Goal: Navigation & Orientation: Find specific page/section

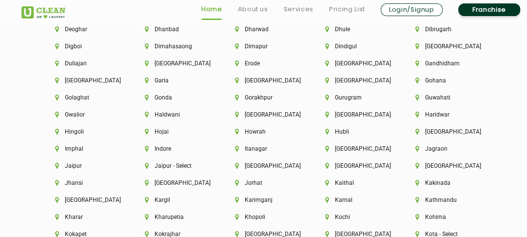
scroll to position [2312, 0]
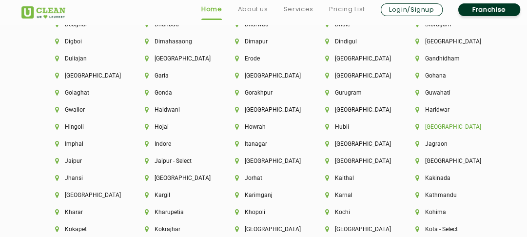
click at [437, 128] on li "[GEOGRAPHIC_DATA]" at bounding box center [444, 126] width 57 height 7
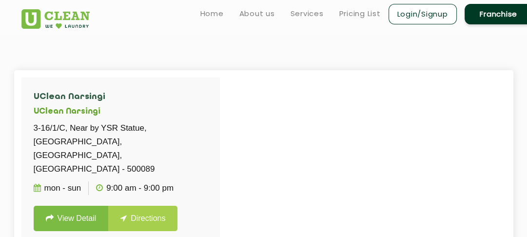
scroll to position [192, 0]
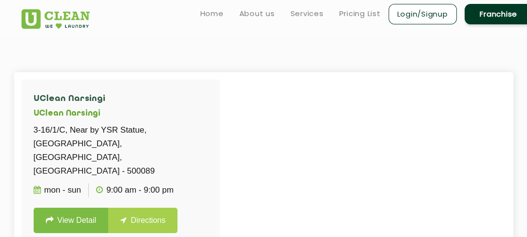
click at [270, 77] on div "UClean Narsingi UClean Narsingi 3-16/1/C, Near by YSR Statue, [GEOGRAPHIC_DATA]…" at bounding box center [263, 198] width 499 height 252
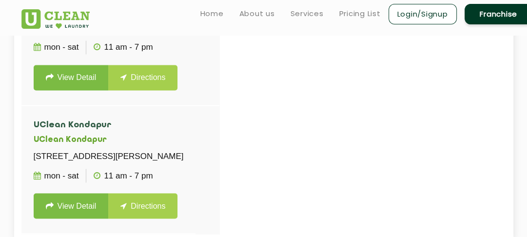
scroll to position [1238, 0]
click at [269, 88] on div at bounding box center [284, 114] width 527 height 237
click at [163, 150] on p "[STREET_ADDRESS][PERSON_NAME]" at bounding box center [109, 157] width 150 height 14
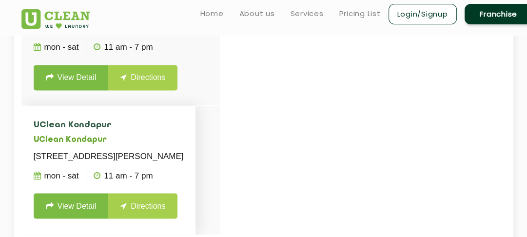
click at [163, 150] on p "[STREET_ADDRESS][PERSON_NAME]" at bounding box center [109, 157] width 150 height 14
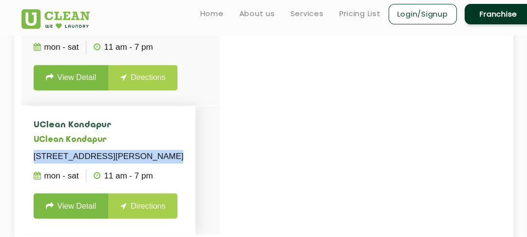
click at [163, 150] on p "[STREET_ADDRESS][PERSON_NAME]" at bounding box center [109, 157] width 150 height 14
click at [164, 150] on p "[STREET_ADDRESS][PERSON_NAME]" at bounding box center [109, 157] width 150 height 14
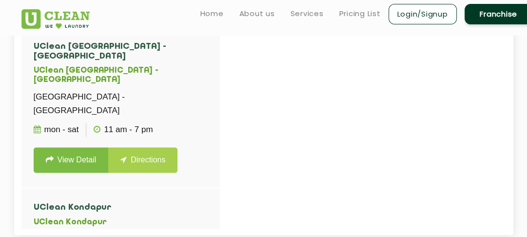
scroll to position [1053, 0]
